Goal: Transaction & Acquisition: Purchase product/service

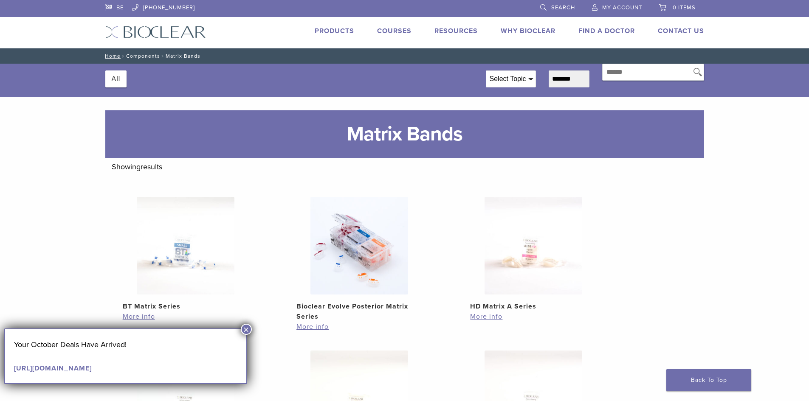
click at [245, 332] on button "×" at bounding box center [246, 329] width 11 height 11
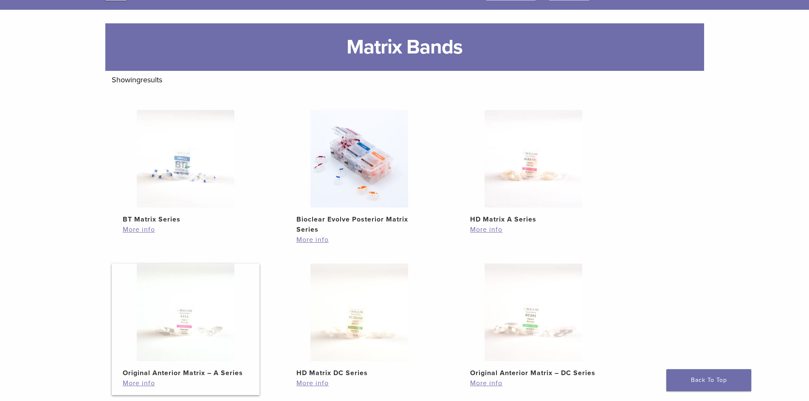
scroll to position [85, 0]
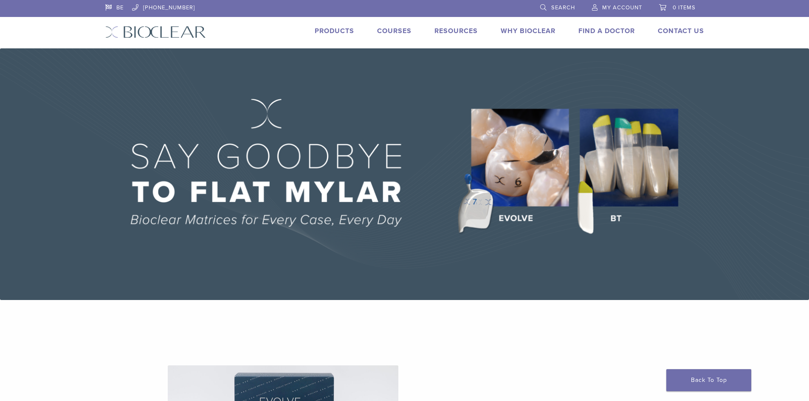
click at [329, 29] on link "Products" at bounding box center [334, 31] width 39 height 8
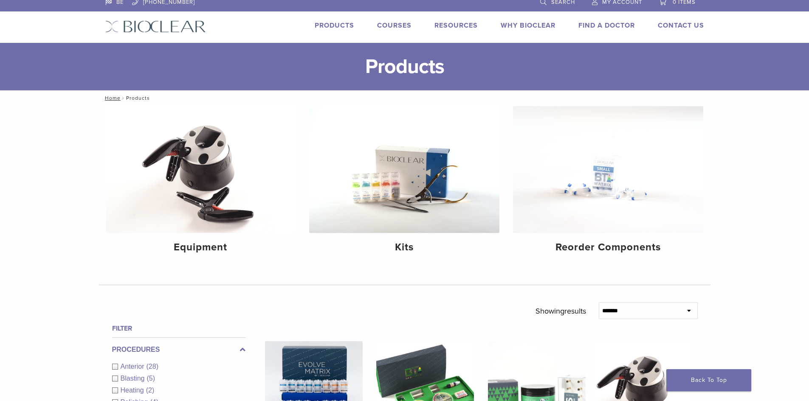
scroll to position [42, 0]
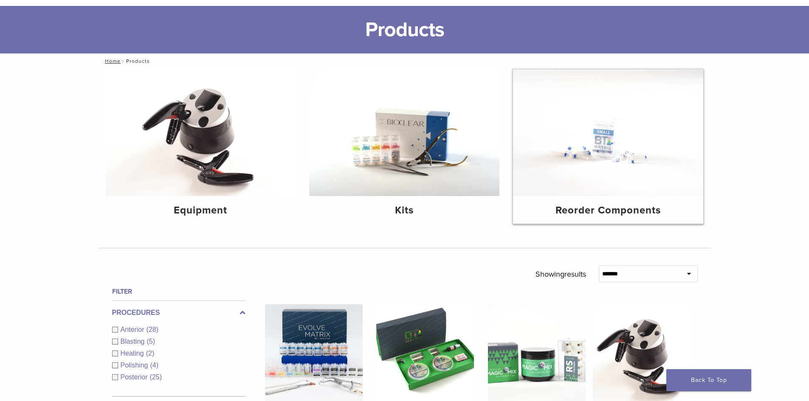
click at [614, 145] on img at bounding box center [608, 132] width 190 height 127
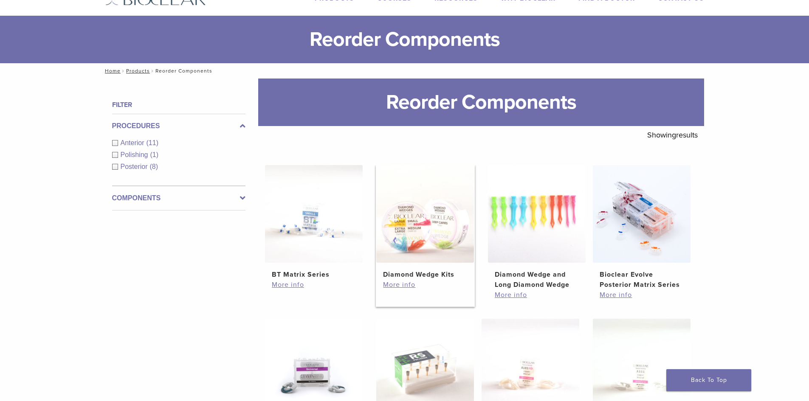
scroll to position [170, 0]
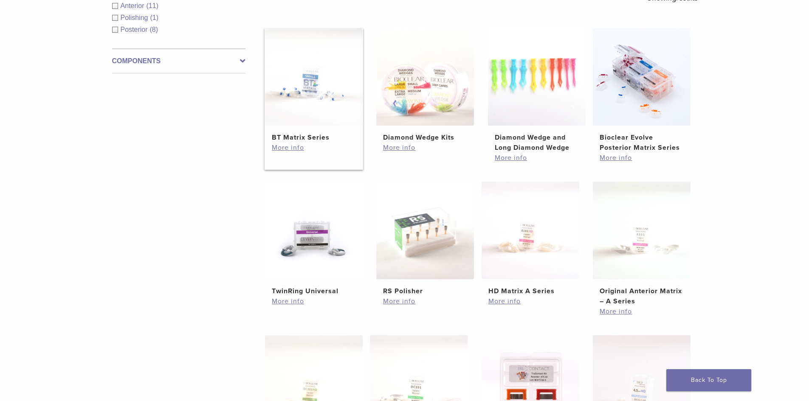
click at [335, 133] on h2 "BT Matrix Series" at bounding box center [314, 137] width 84 height 10
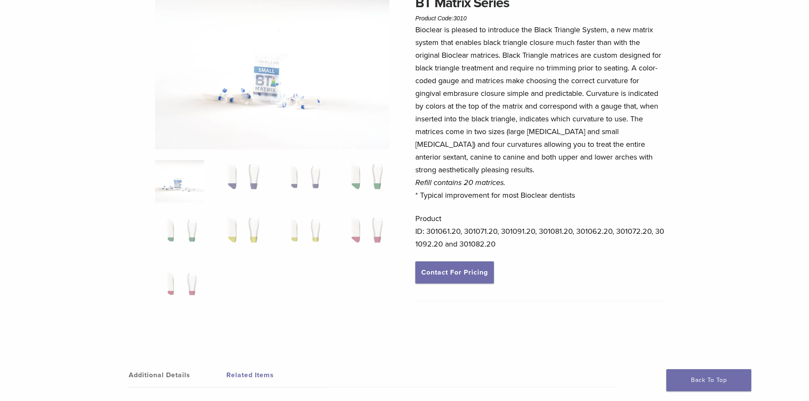
scroll to position [85, 0]
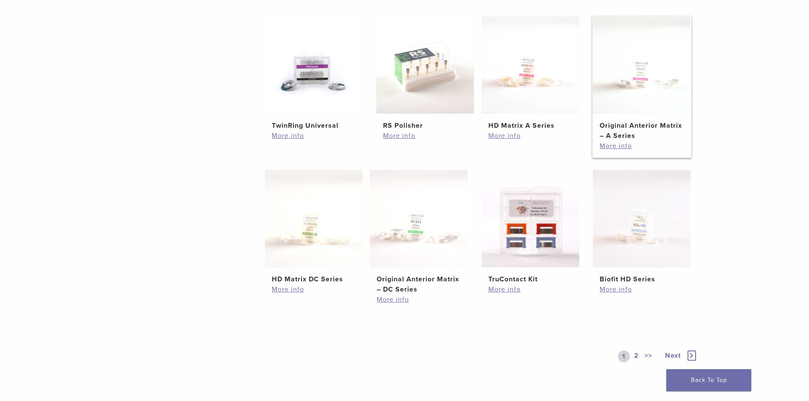
scroll to position [378, 0]
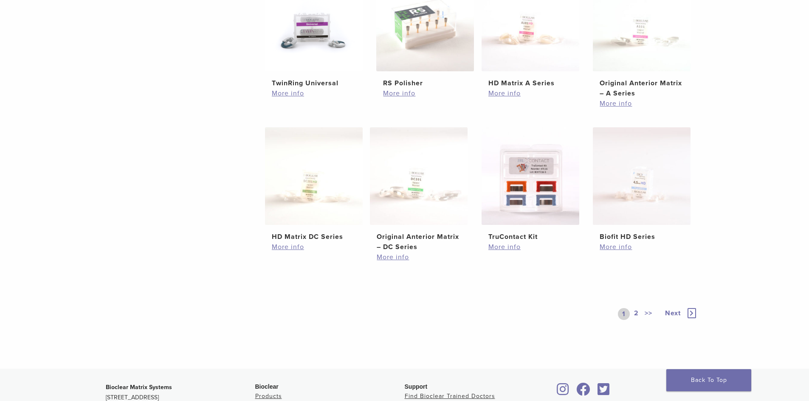
click at [690, 307] on div "1 2 >> Next" at bounding box center [658, 314] width 80 height 39
click at [668, 314] on span "Next" at bounding box center [673, 313] width 16 height 8
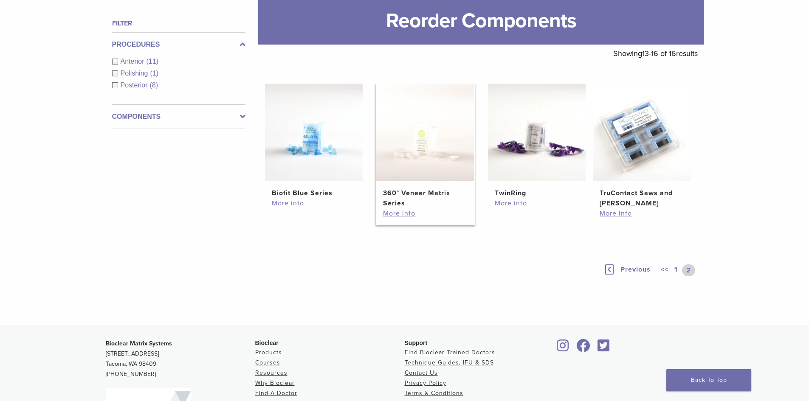
scroll to position [114, 0]
click at [672, 269] on div "<< 1 2" at bounding box center [678, 271] width 39 height 12
click at [676, 270] on link "1" at bounding box center [676, 271] width 7 height 12
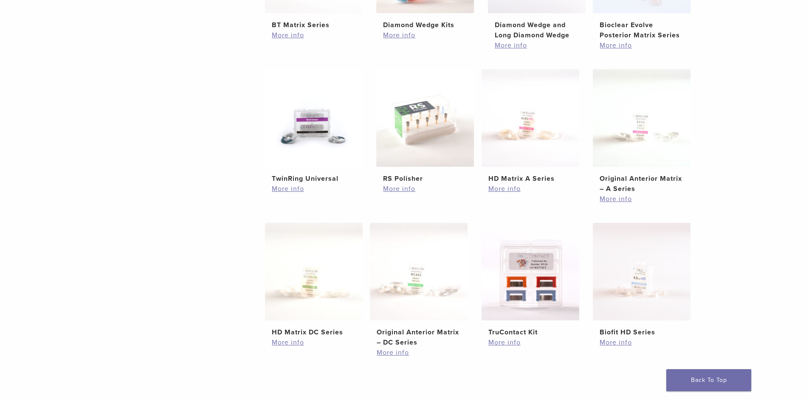
scroll to position [284, 0]
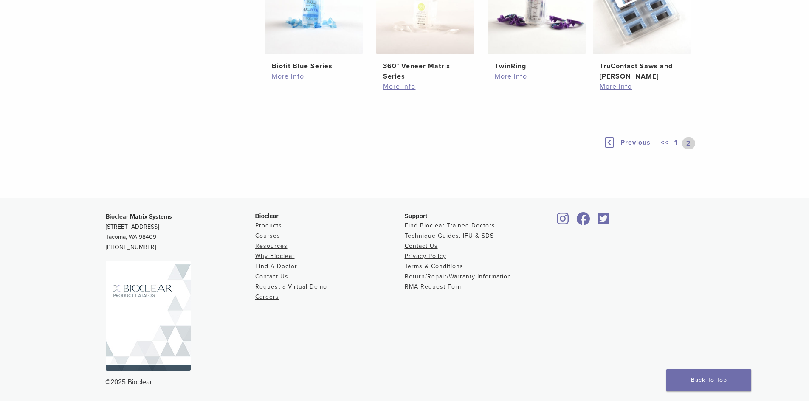
scroll to position [378, 0]
